Goal: Information Seeking & Learning: Learn about a topic

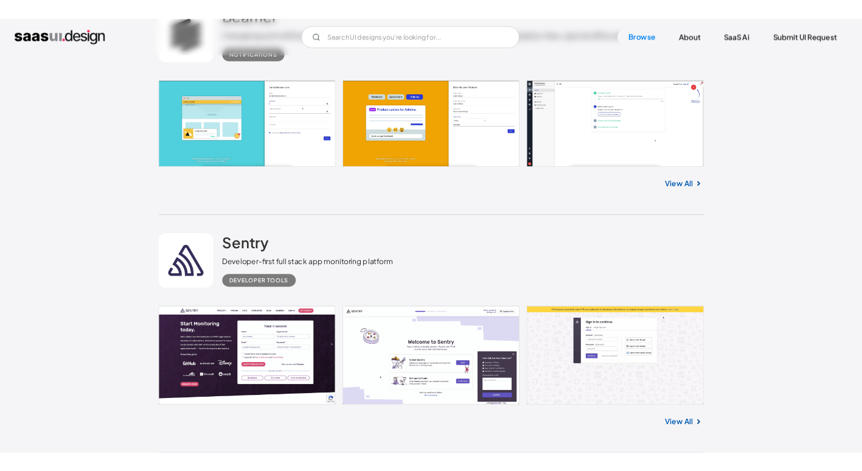
scroll to position [27123, 0]
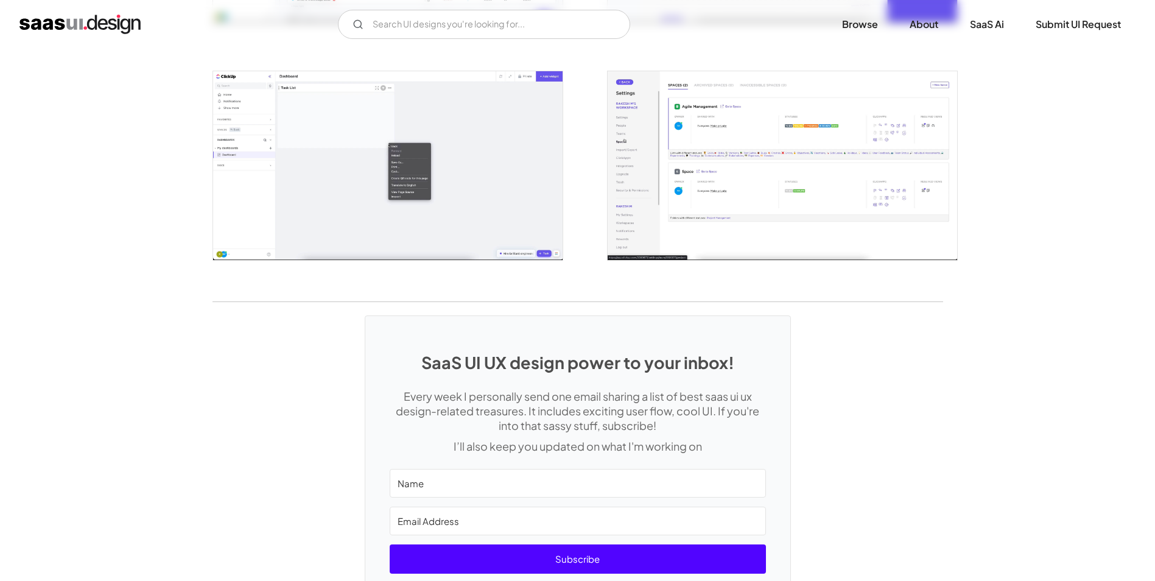
scroll to position [2710, 0]
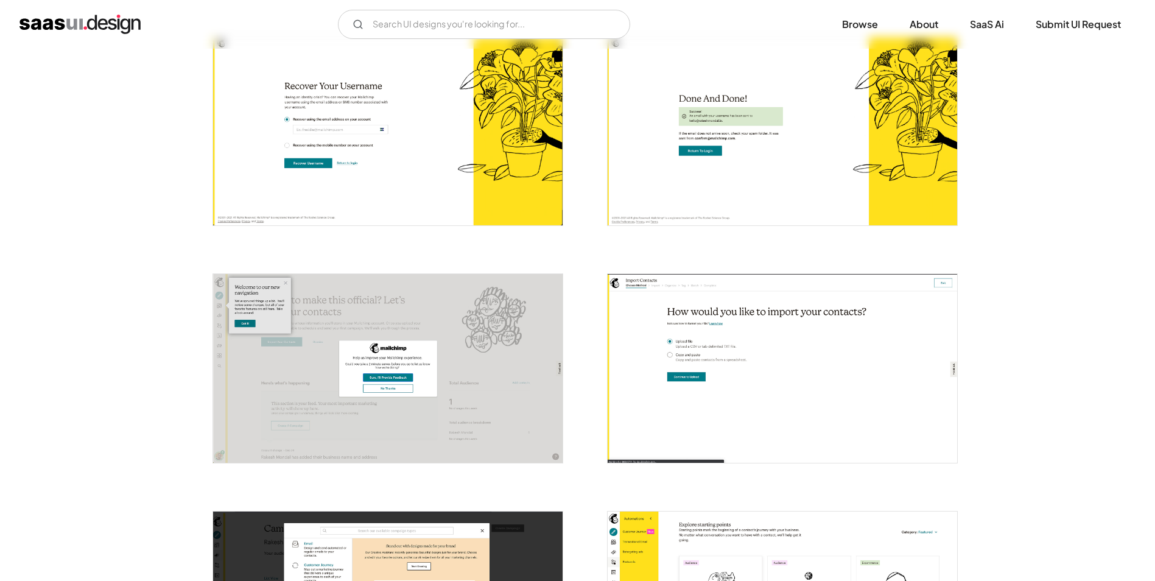
scroll to position [488, 0]
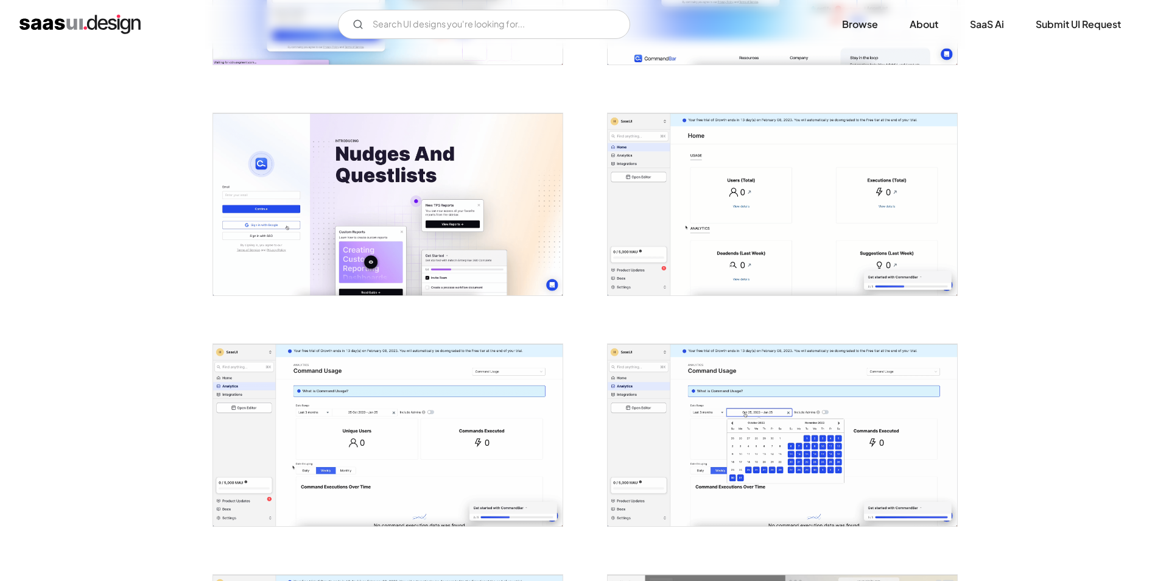
scroll to position [426, 0]
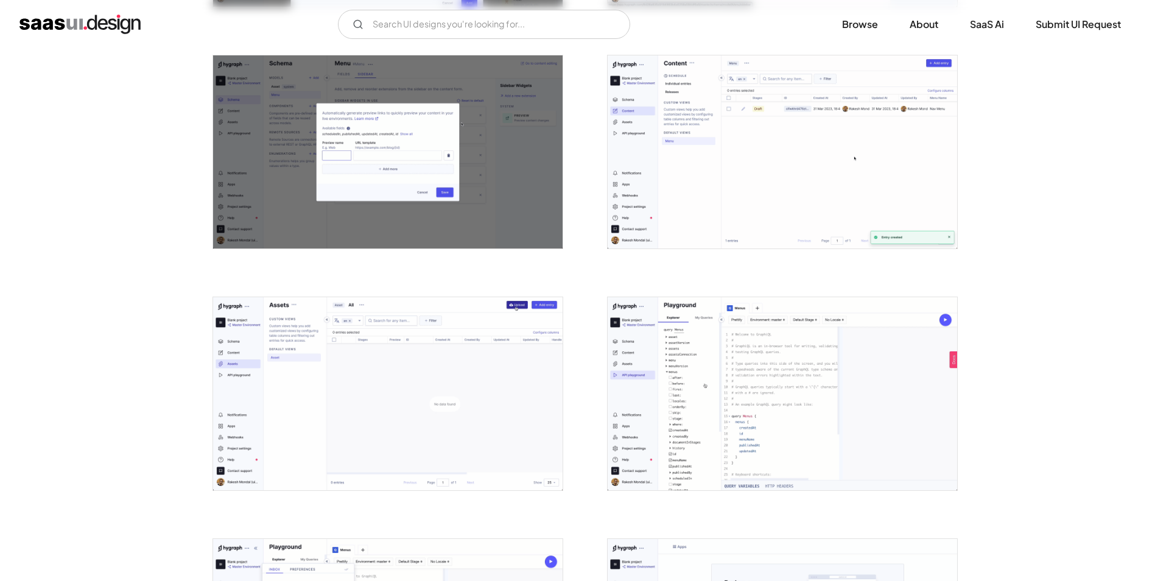
scroll to position [1522, 0]
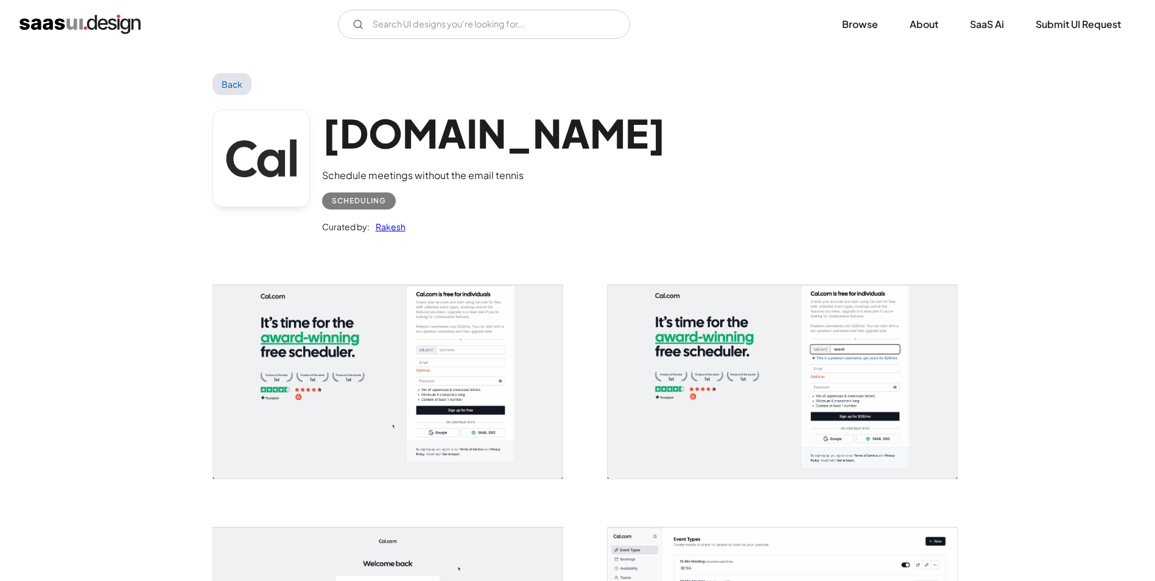
drag, startPoint x: 590, startPoint y: 267, endPoint x: 590, endPoint y: 149, distance: 118.1
